Goal: Task Accomplishment & Management: Complete application form

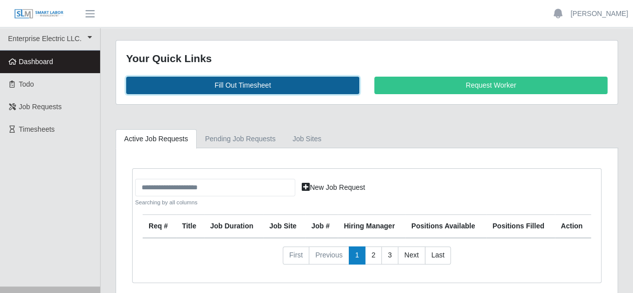
click at [256, 81] on link "Fill Out Timesheet" at bounding box center [242, 86] width 233 height 18
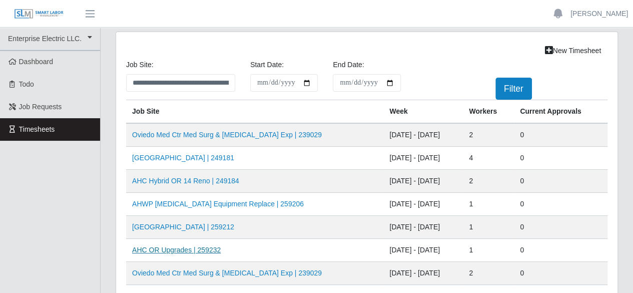
click at [176, 248] on link "AHC OR Upgrades | 259232" at bounding box center [176, 250] width 89 height 8
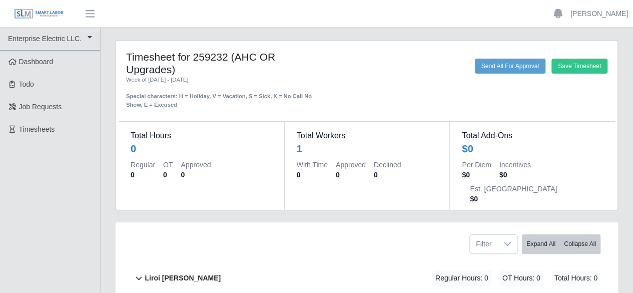
scroll to position [55, 0]
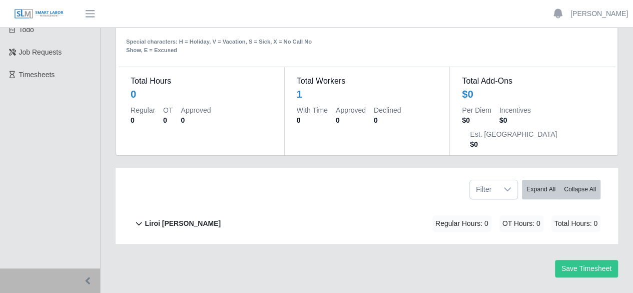
click at [167, 218] on b "Liroi [PERSON_NAME]" at bounding box center [183, 223] width 76 height 11
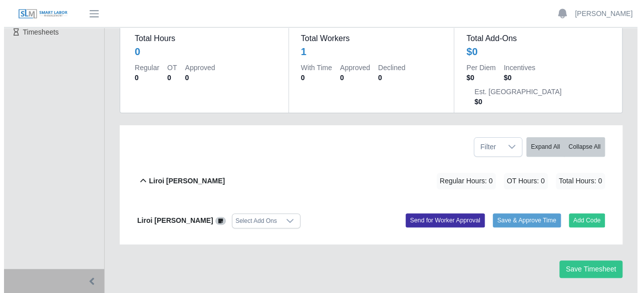
scroll to position [98, 0]
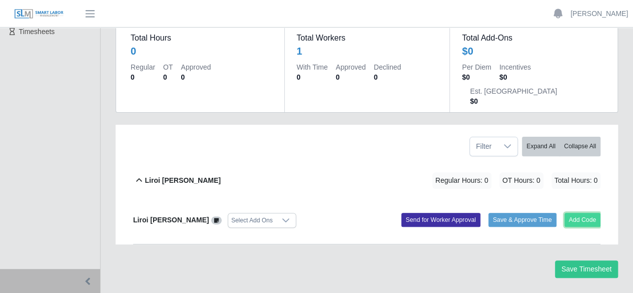
click at [580, 213] on button "Add Code" at bounding box center [582, 220] width 37 height 14
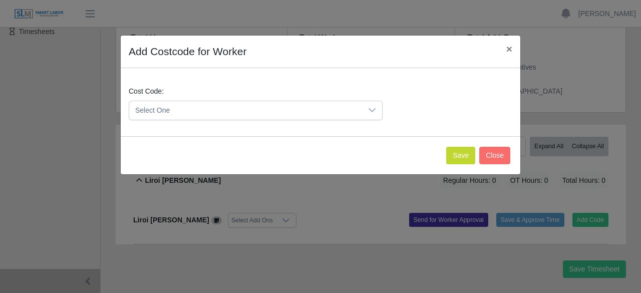
click at [367, 106] on div at bounding box center [372, 110] width 20 height 19
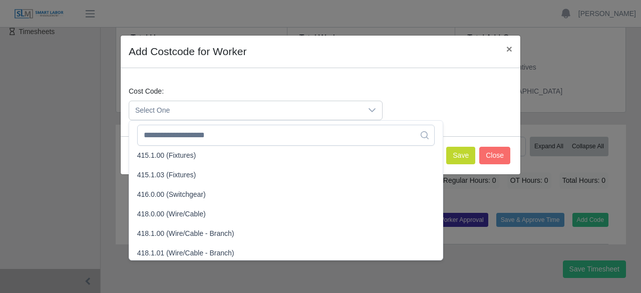
scroll to position [350, 0]
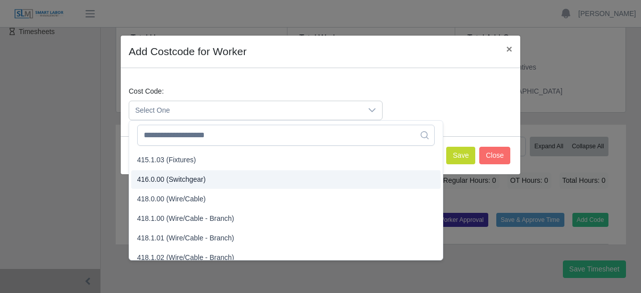
click at [196, 179] on span "416.0.00 (Switchgear)" at bounding box center [171, 179] width 69 height 11
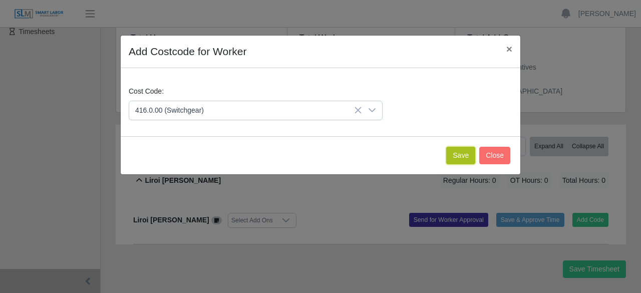
click at [454, 152] on button "Save" at bounding box center [460, 156] width 29 height 18
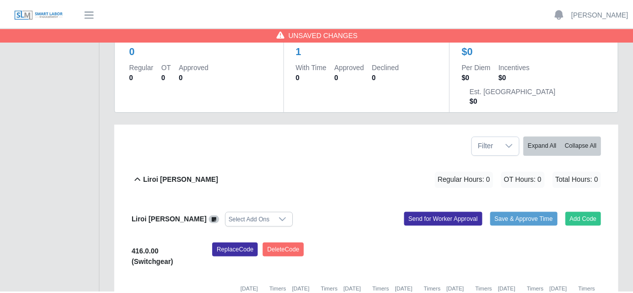
scroll to position [211, 0]
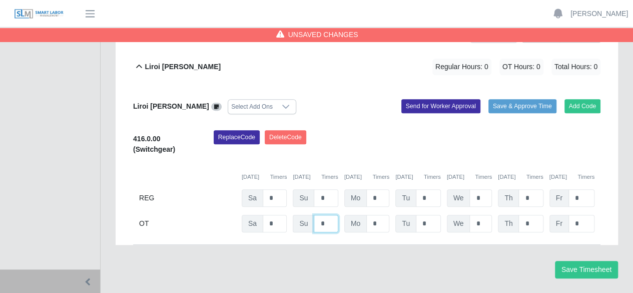
click at [332, 215] on input "*" at bounding box center [326, 224] width 24 height 18
type input "*"
click at [605, 261] on button "Save Timesheet" at bounding box center [586, 270] width 63 height 18
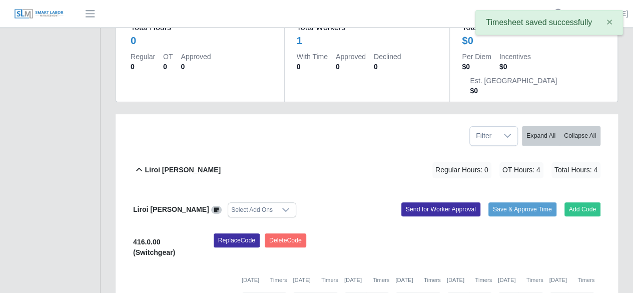
scroll to position [0, 0]
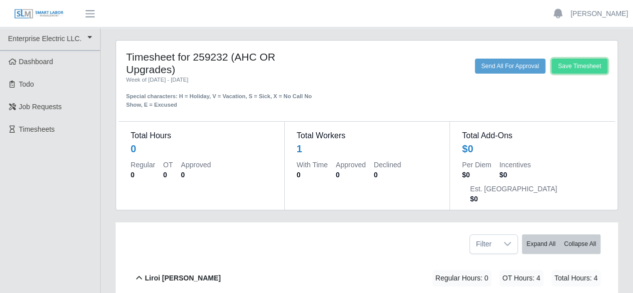
click at [561, 70] on button "Save Timesheet" at bounding box center [579, 66] width 56 height 15
